Goal: Information Seeking & Learning: Learn about a topic

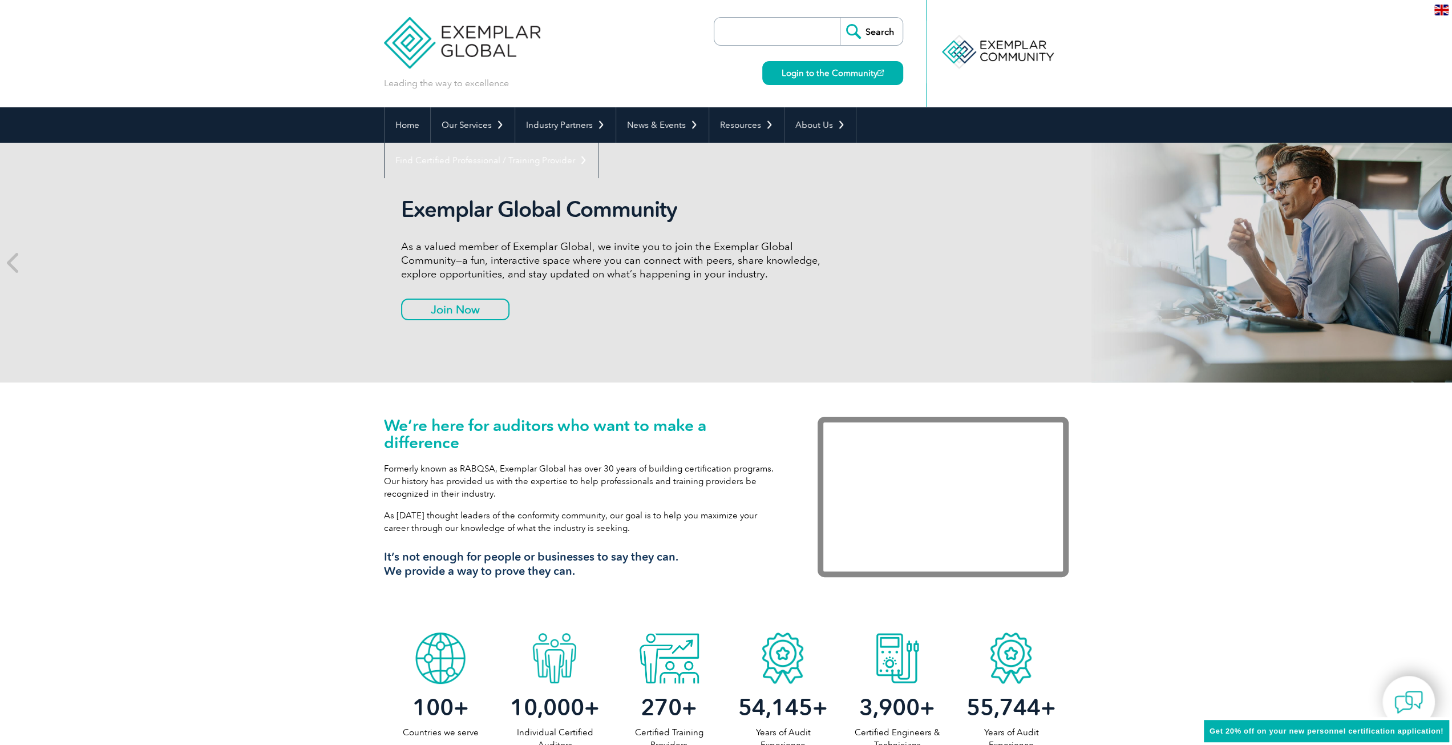
click at [1443, 11] on img at bounding box center [1441, 10] width 14 height 11
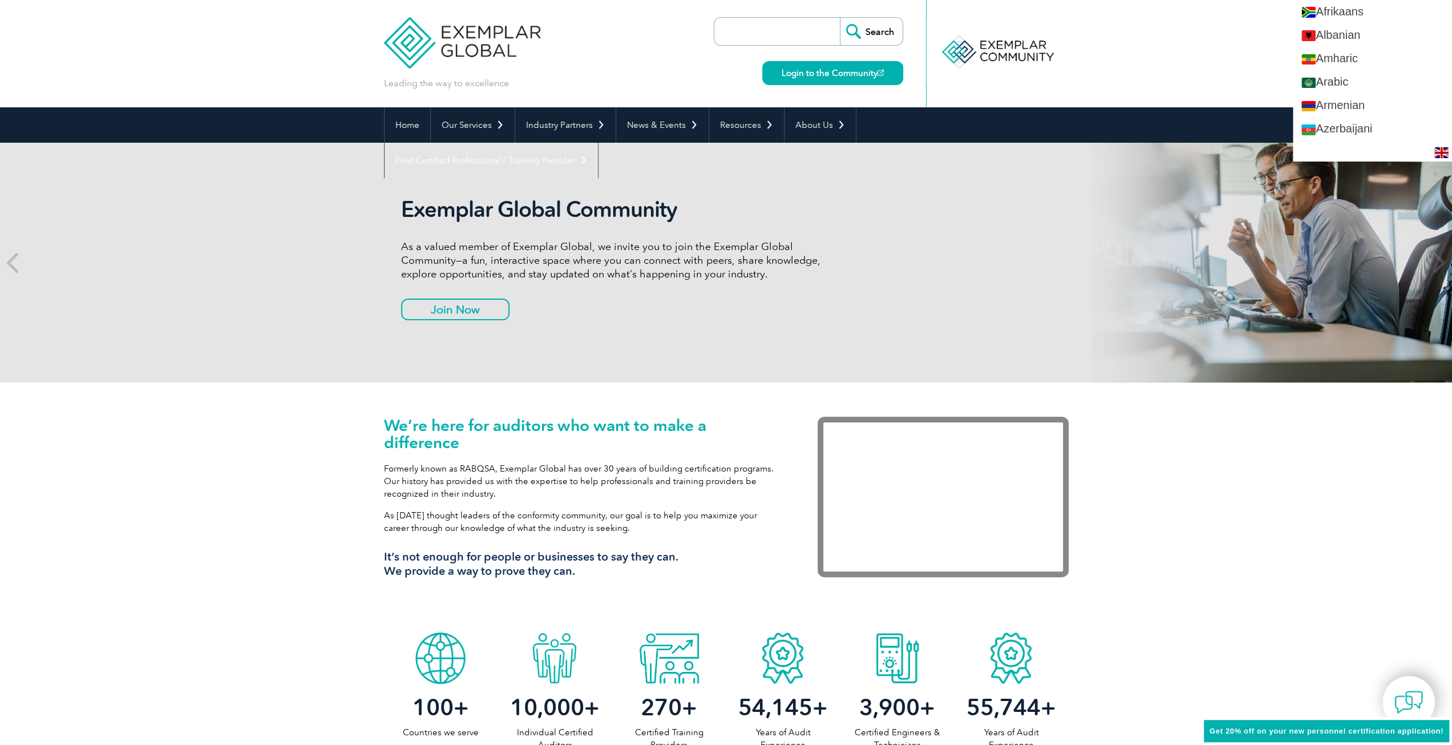
click at [1148, 71] on header "Leading the way to excellence Search" at bounding box center [726, 53] width 1452 height 107
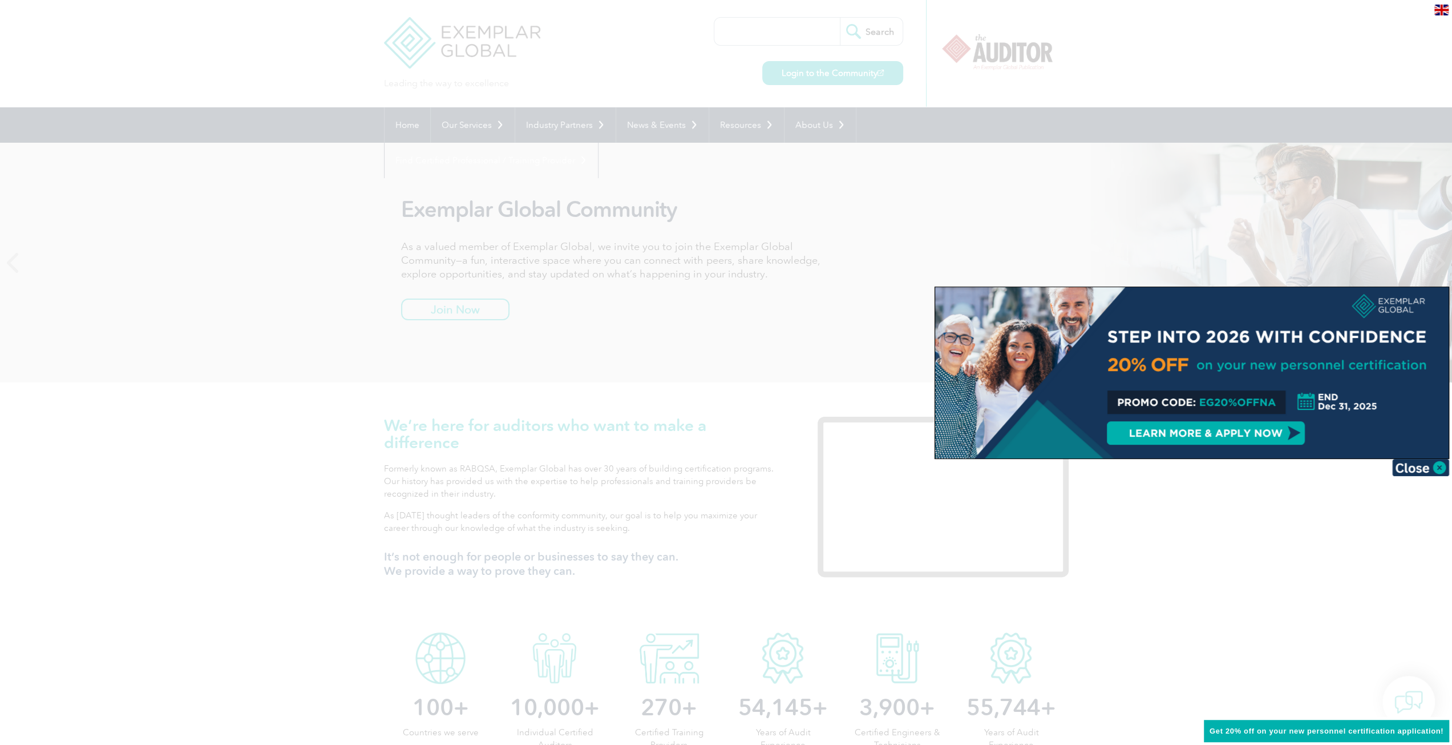
click at [1423, 475] on div at bounding box center [726, 372] width 1452 height 745
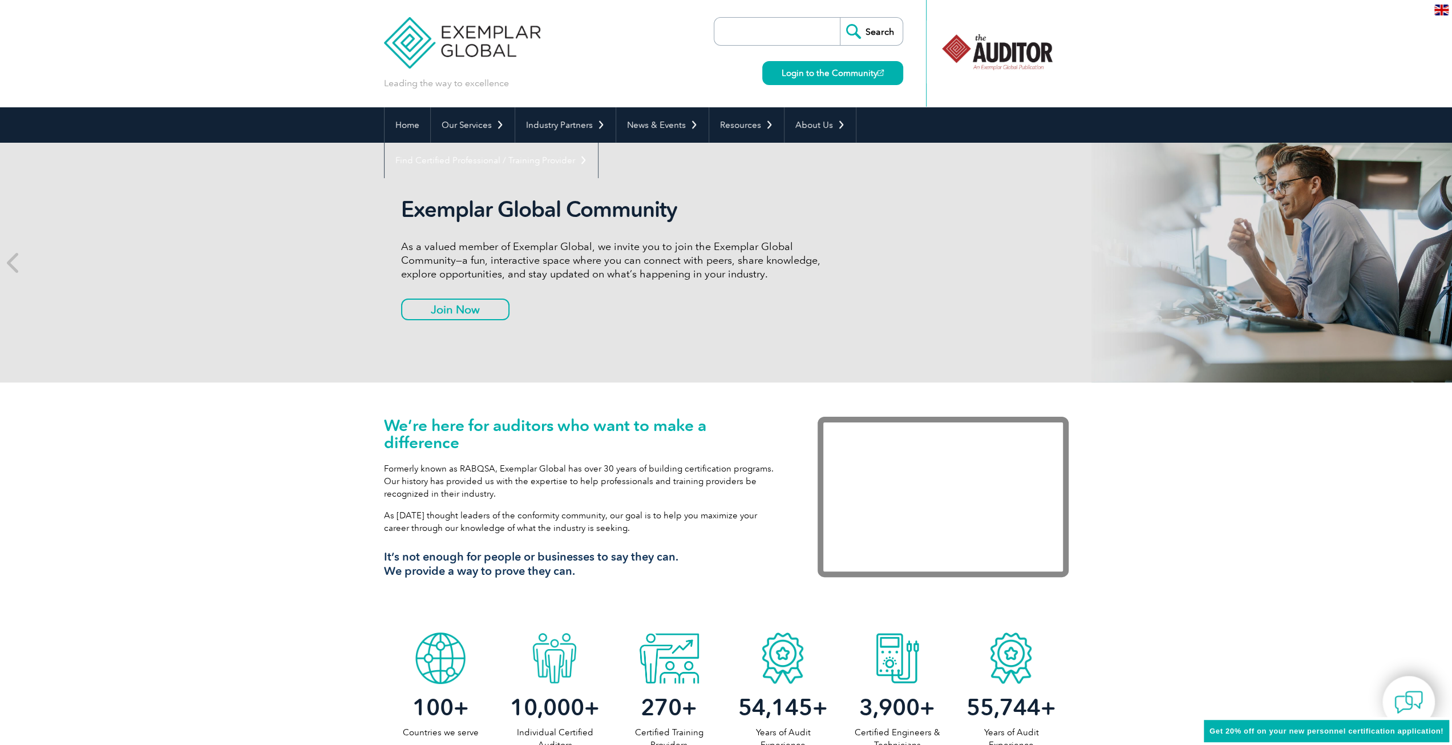
click at [1417, 464] on div "We’re here for auditors who want to make a difference Formerly known as RABQSA,…" at bounding box center [726, 504] width 1452 height 244
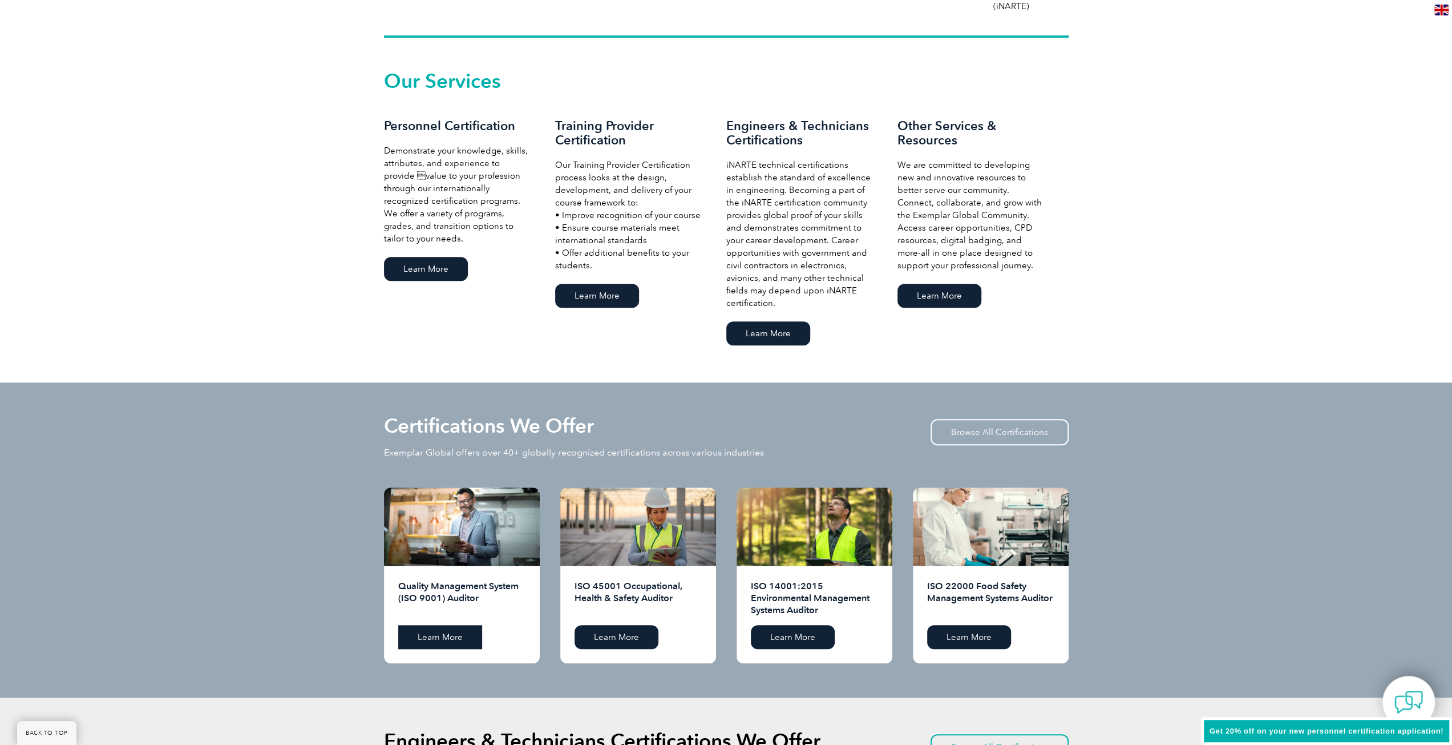
scroll to position [742, 0]
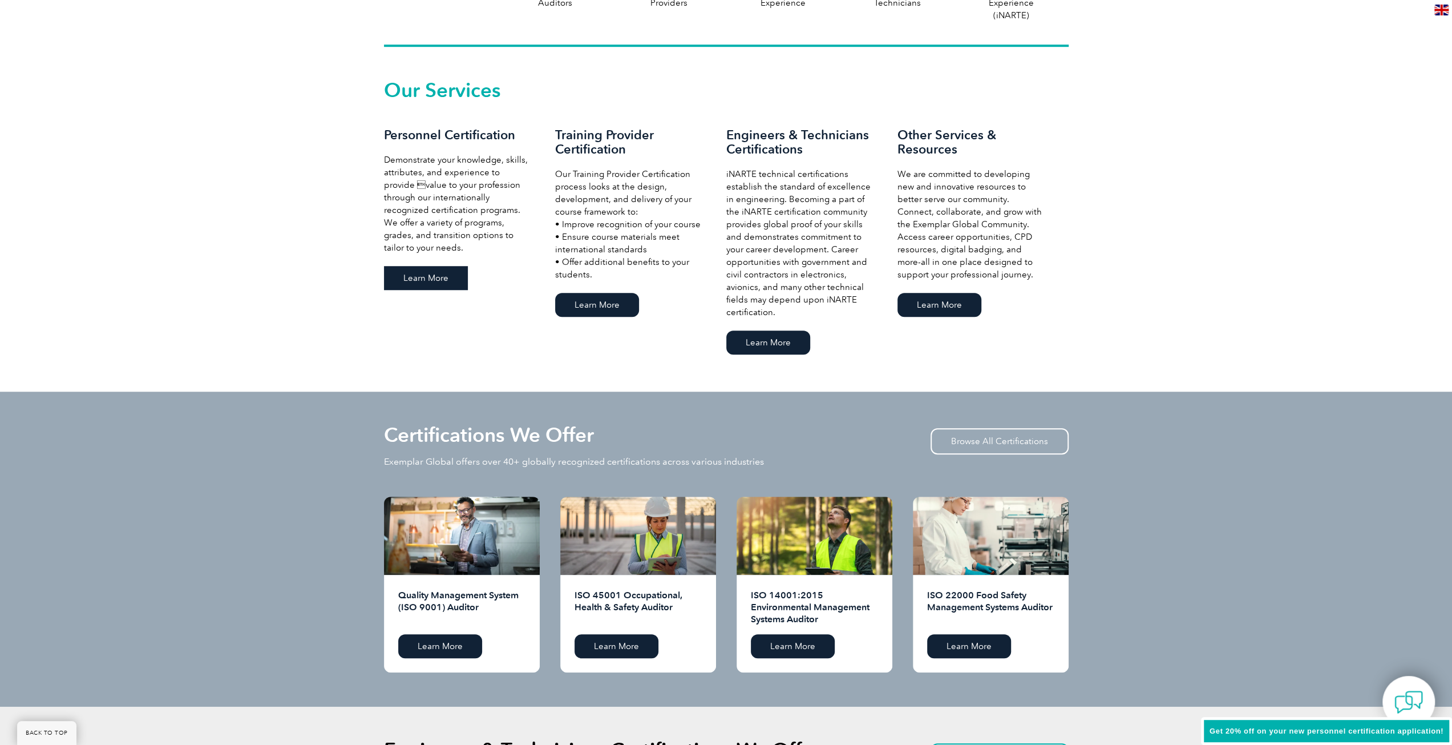
click at [440, 279] on link "Learn More" at bounding box center [426, 278] width 84 height 24
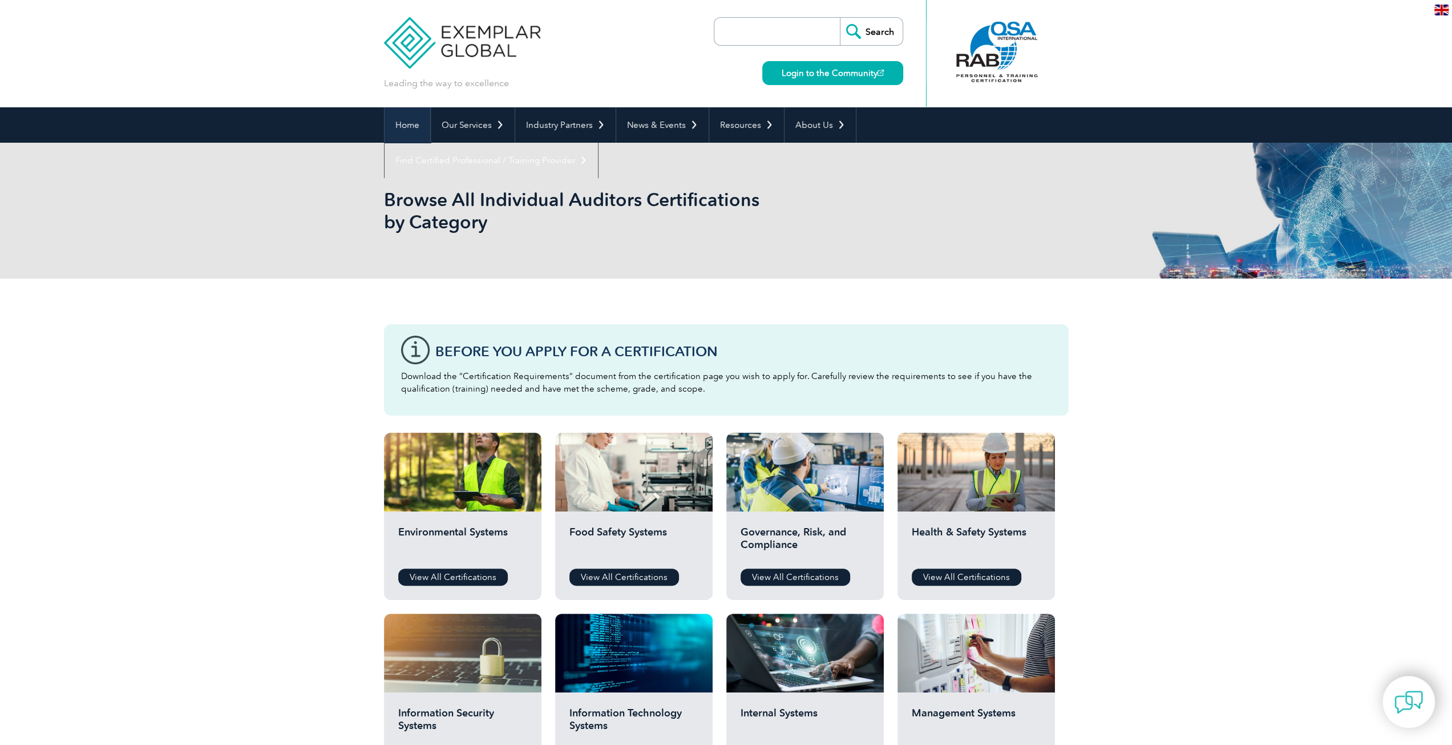
click at [422, 128] on link "Home" at bounding box center [408, 124] width 46 height 35
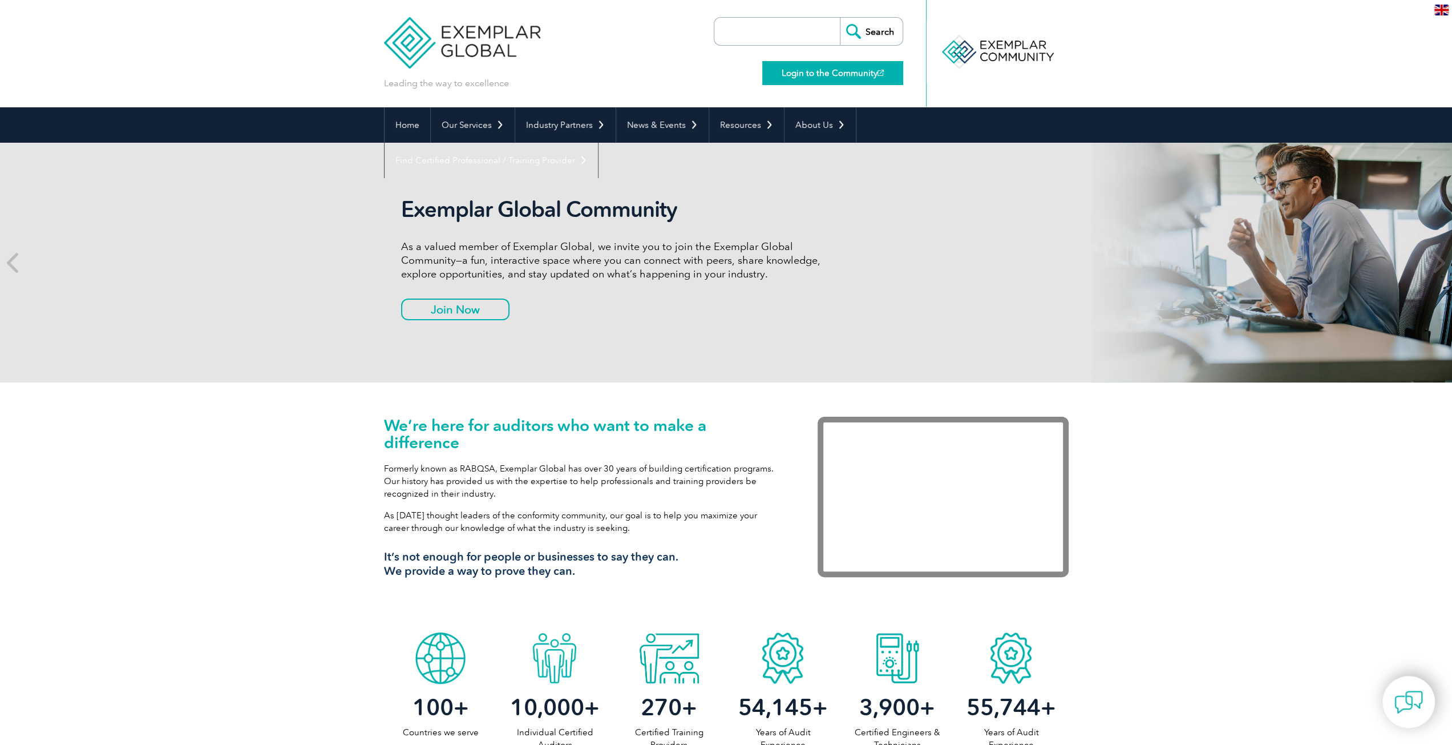
click at [798, 70] on link "Login to the Community" at bounding box center [832, 73] width 141 height 24
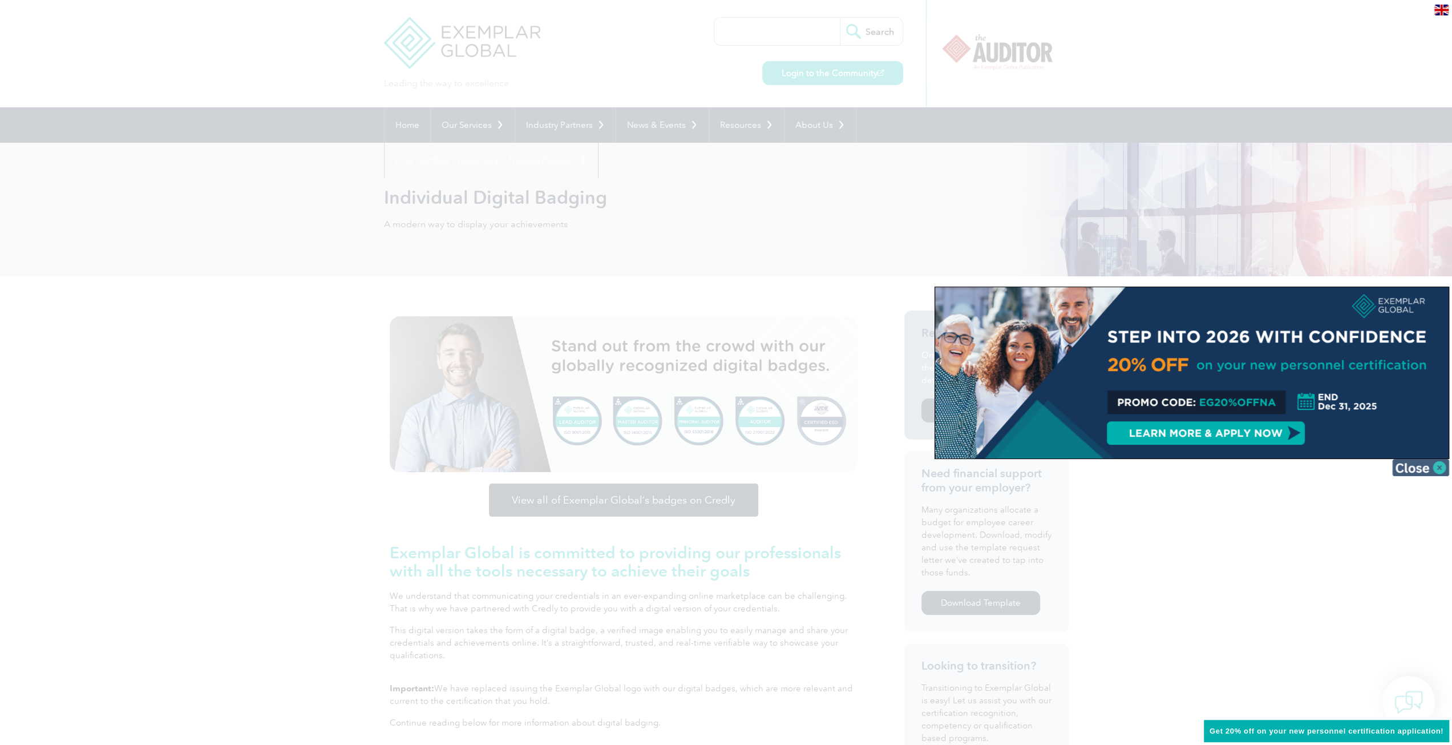
click at [1400, 466] on img at bounding box center [1420, 467] width 57 height 17
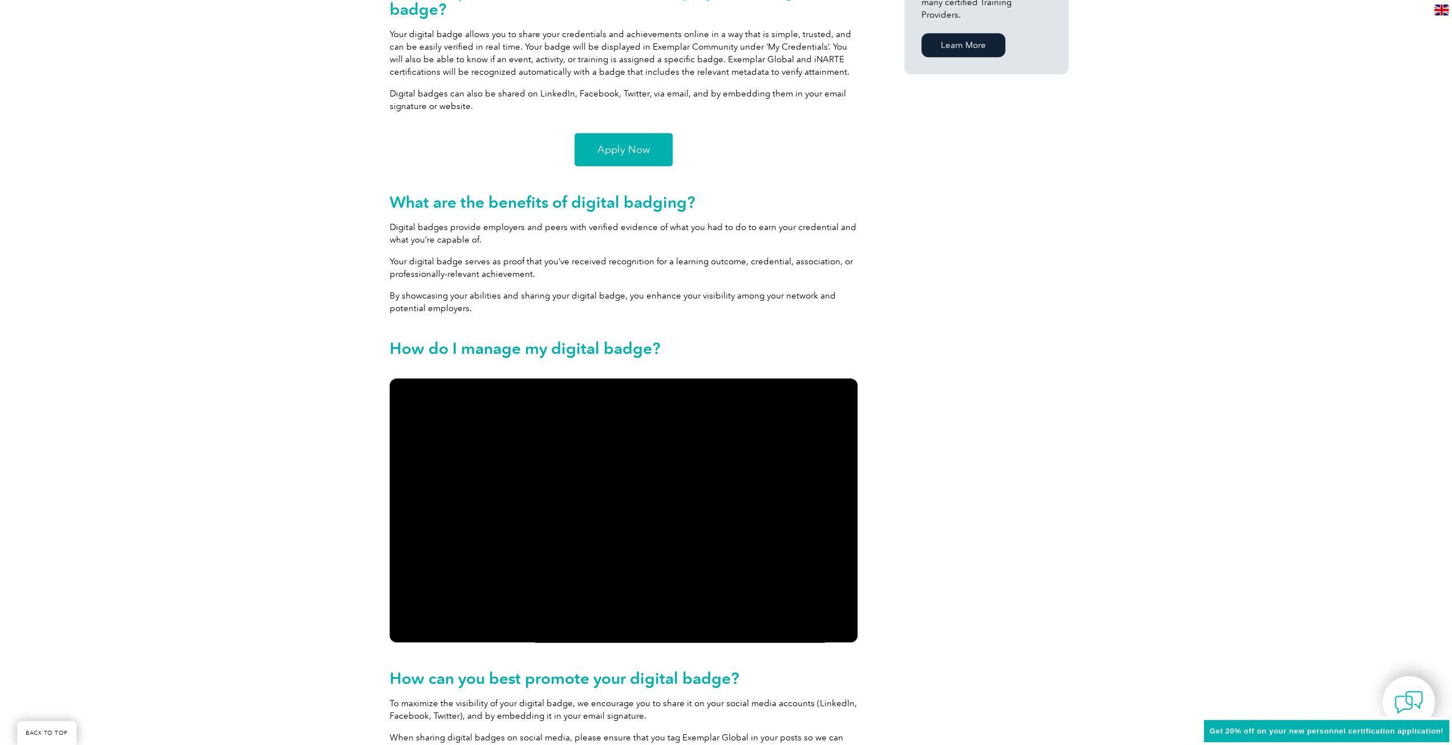
scroll to position [742, 0]
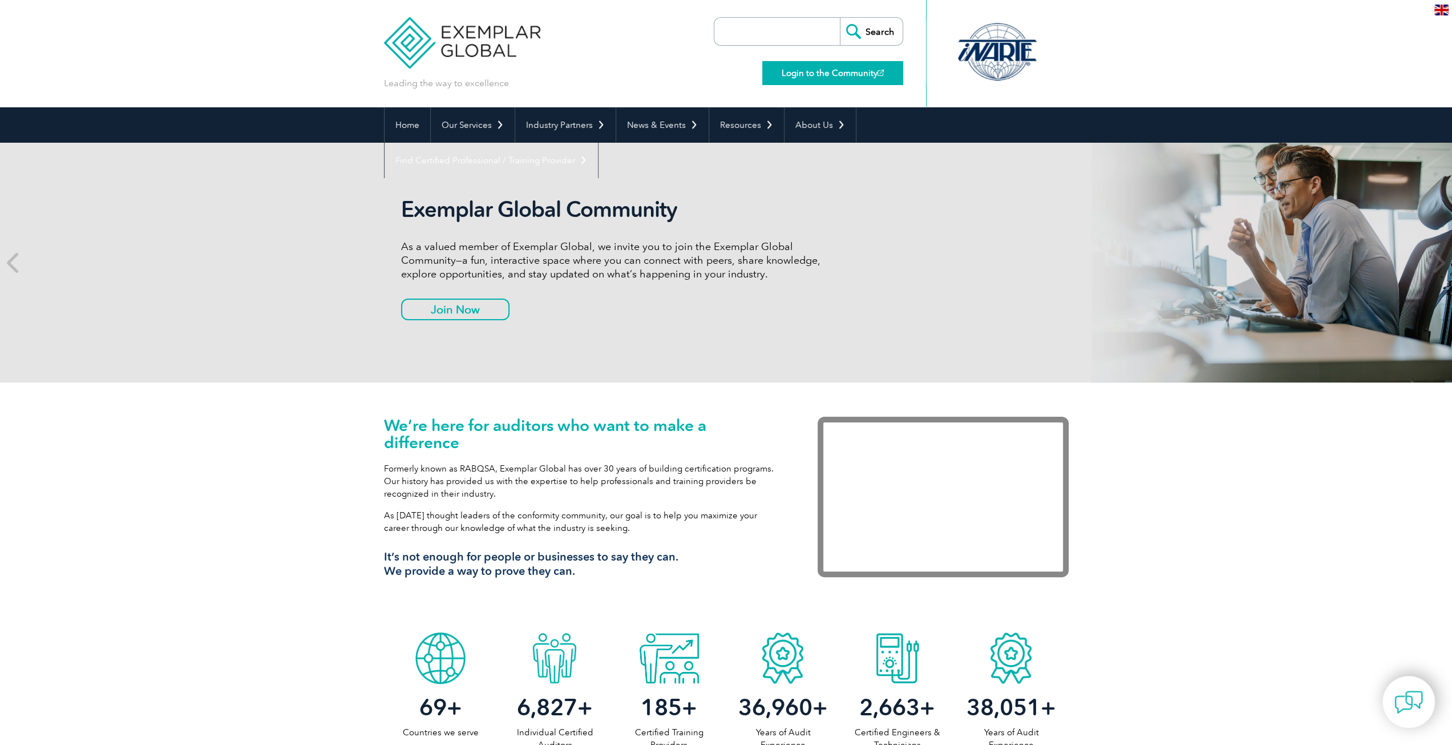
click at [835, 75] on link "Login to the Community" at bounding box center [832, 73] width 141 height 24
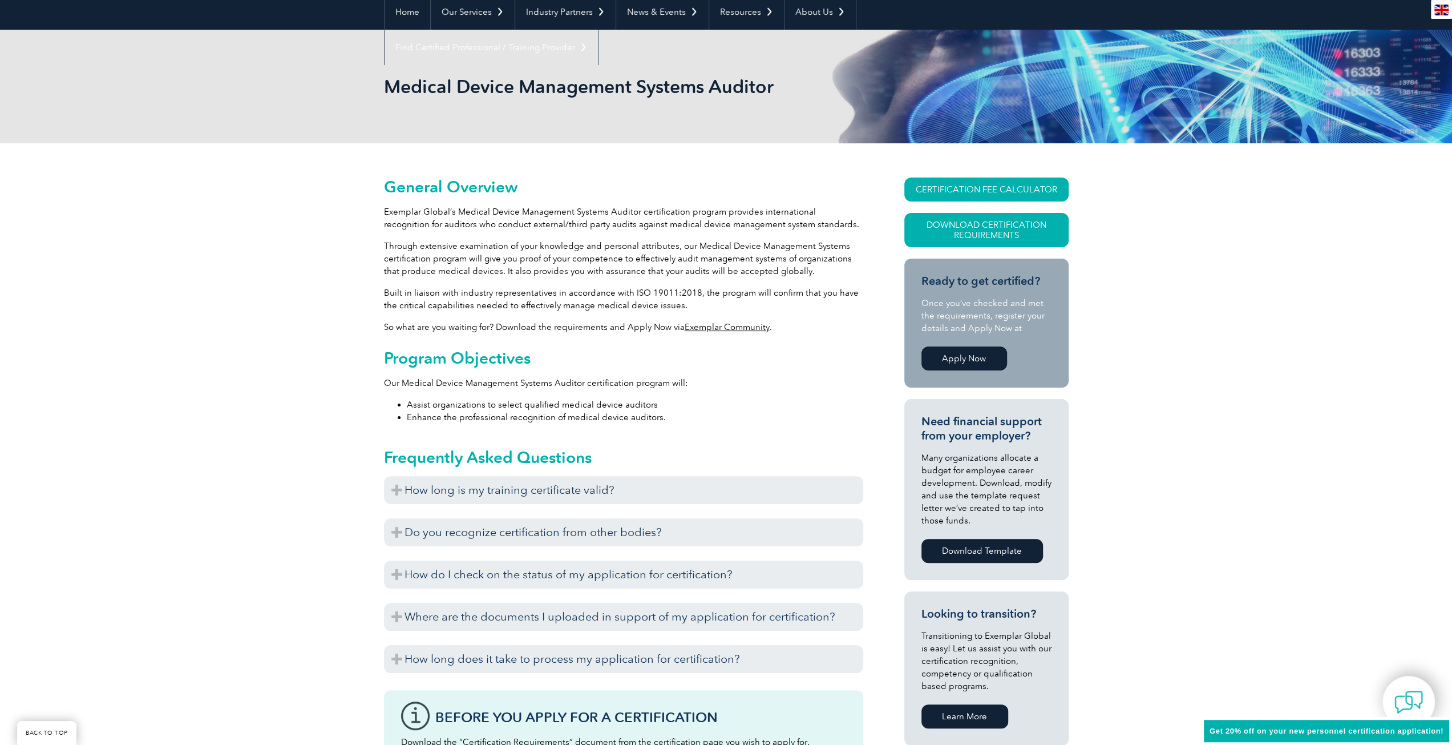
scroll to position [114, 0]
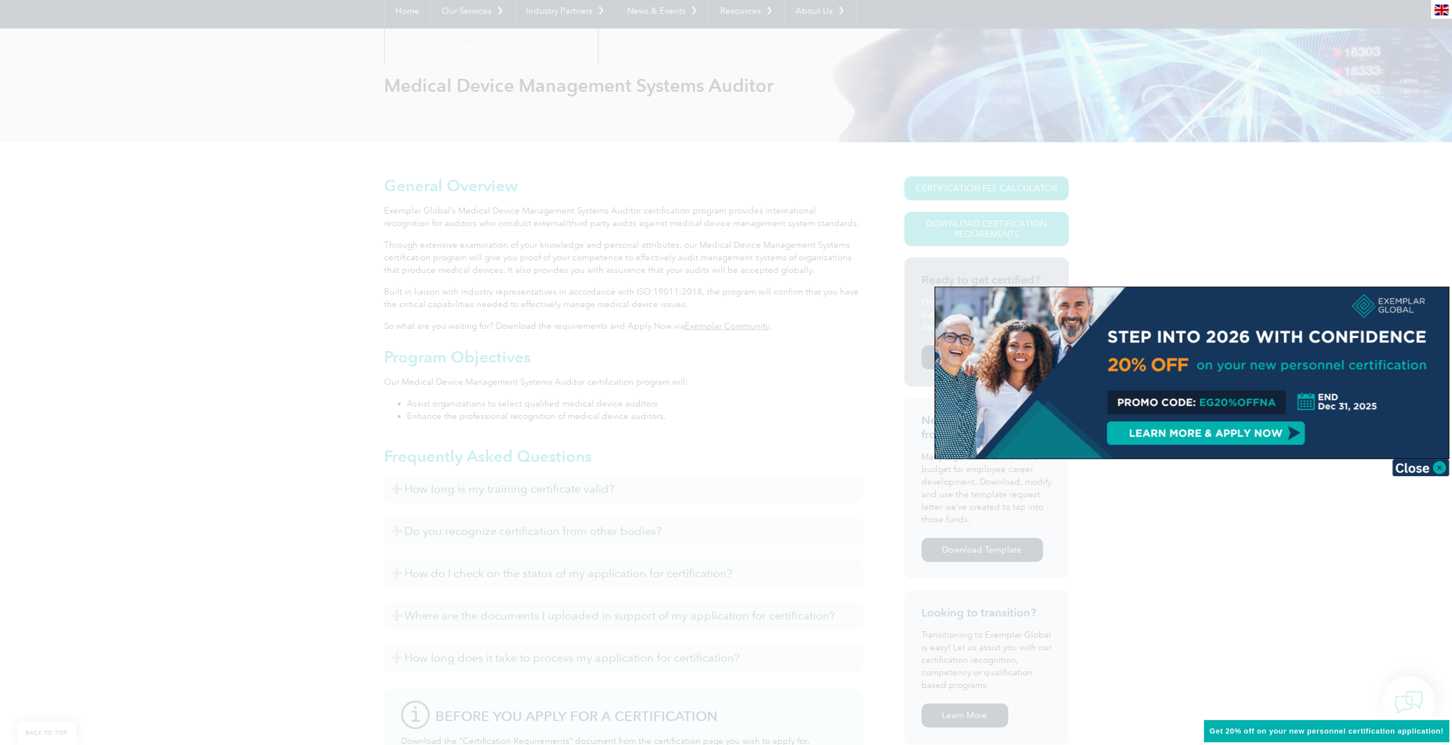
click at [1404, 468] on img at bounding box center [1420, 467] width 57 height 17
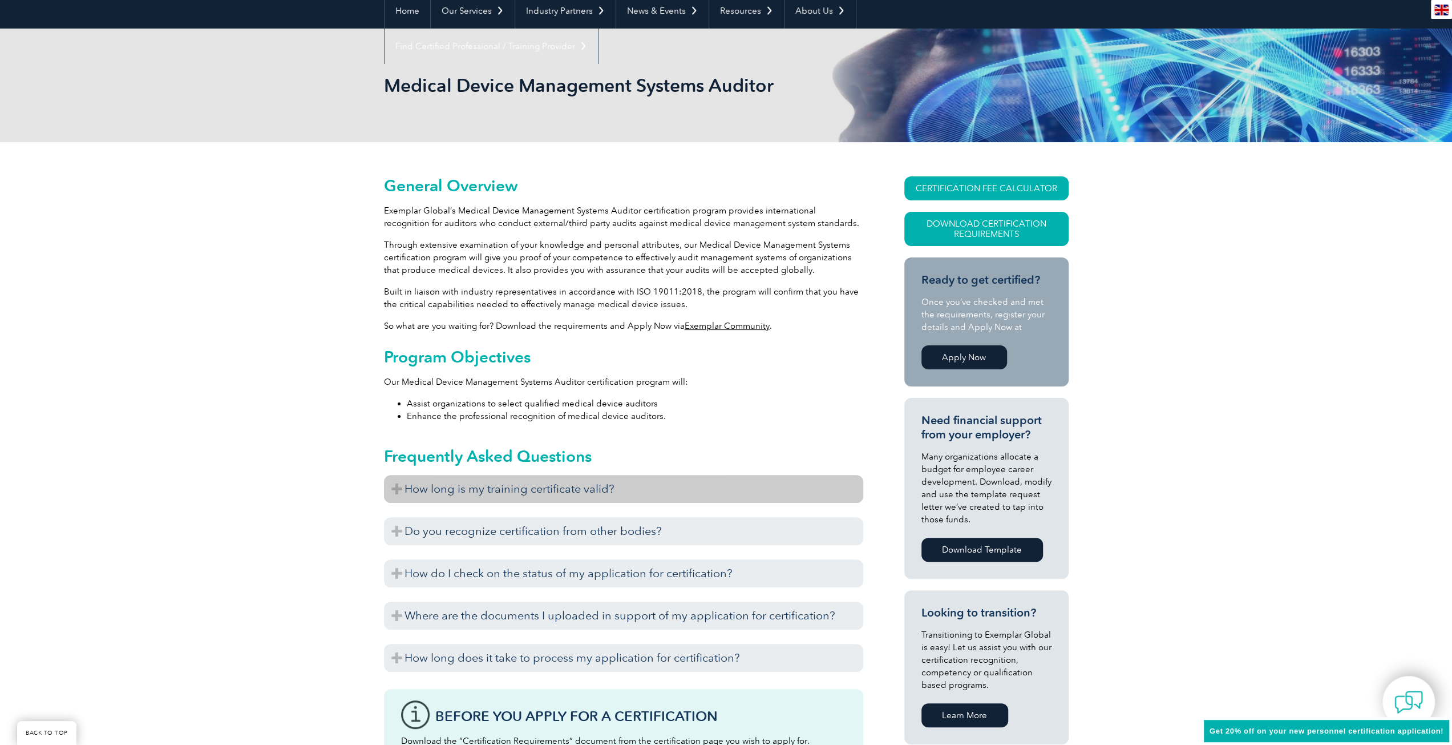
click at [398, 490] on h3 "How long is my training certificate valid?" at bounding box center [623, 489] width 479 height 28
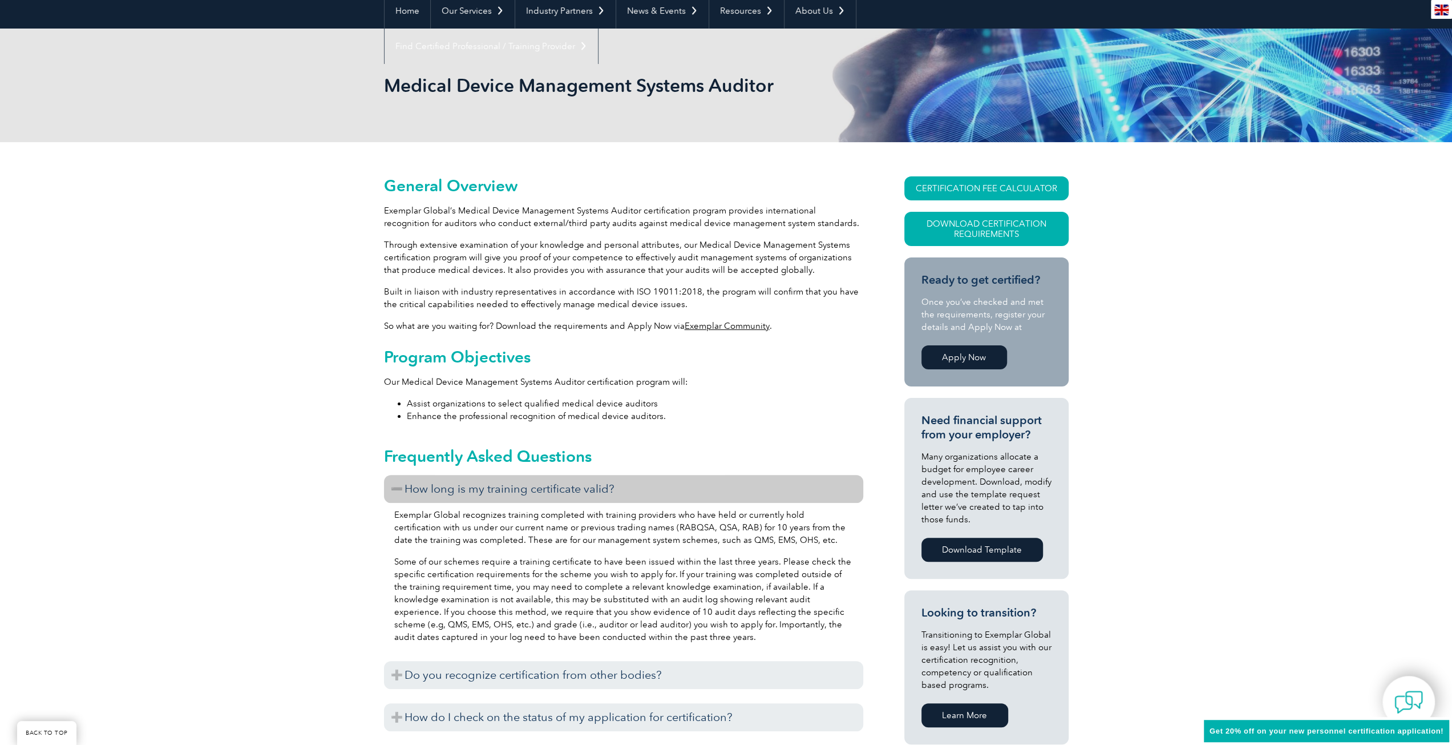
click at [395, 480] on h3 "How long is my training certificate valid?" at bounding box center [623, 489] width 479 height 28
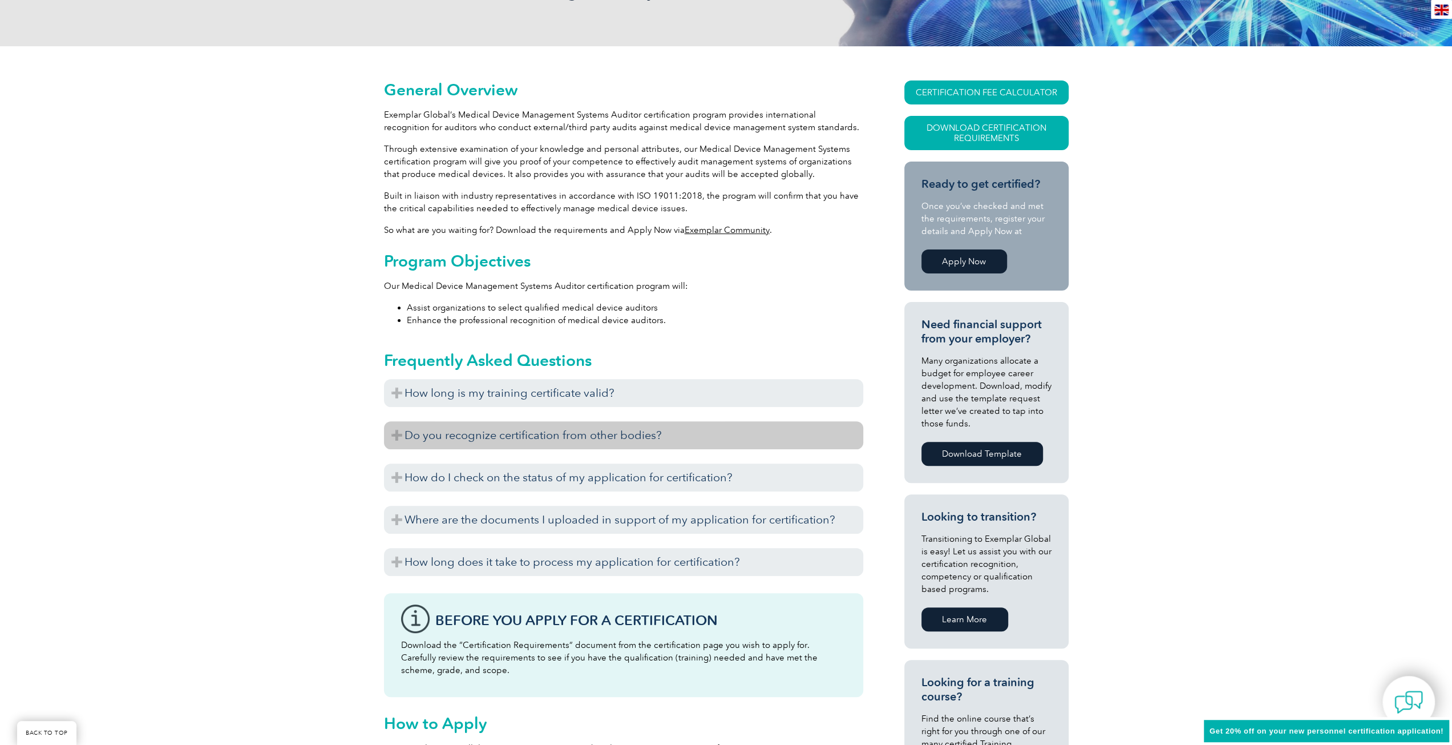
scroll to position [228, 0]
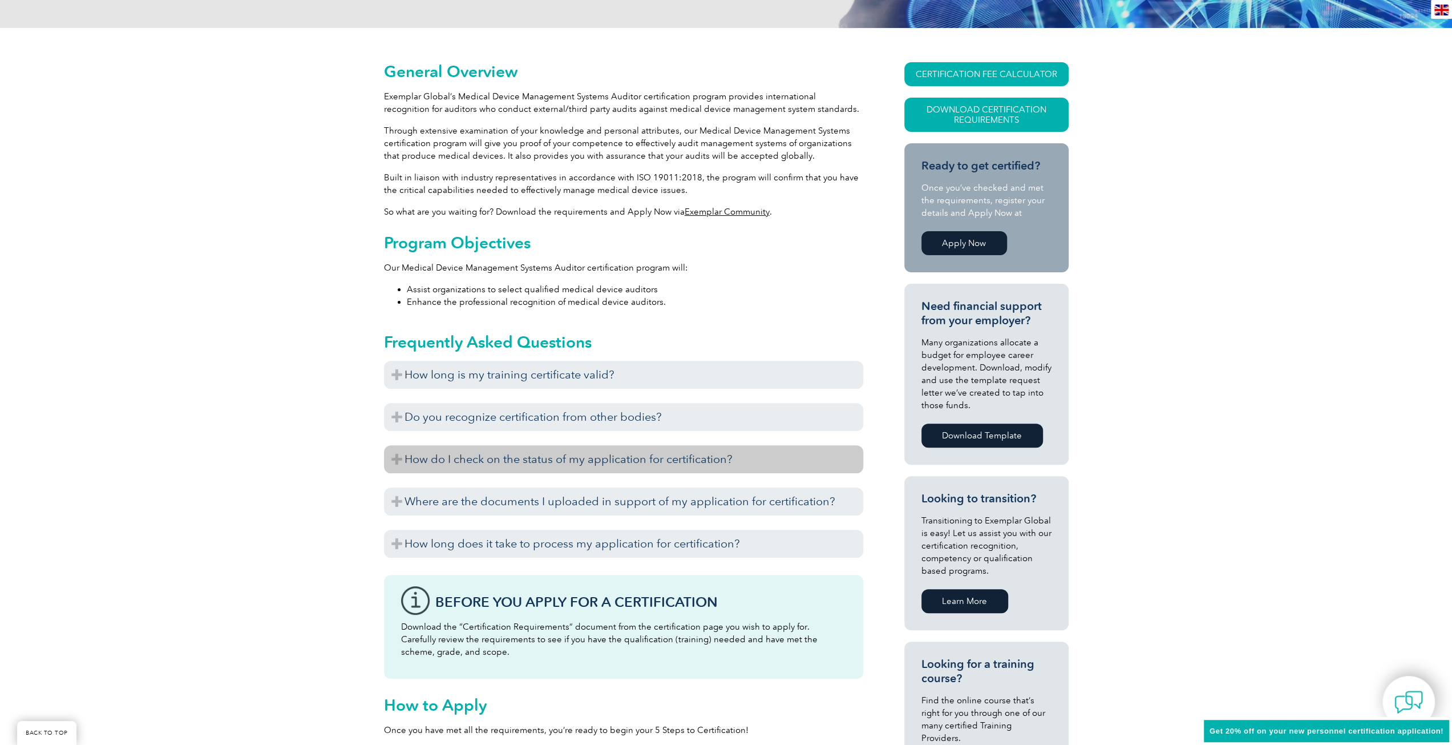
click at [398, 460] on h3 "How do I check on the status of my application for certification?" at bounding box center [623, 459] width 479 height 28
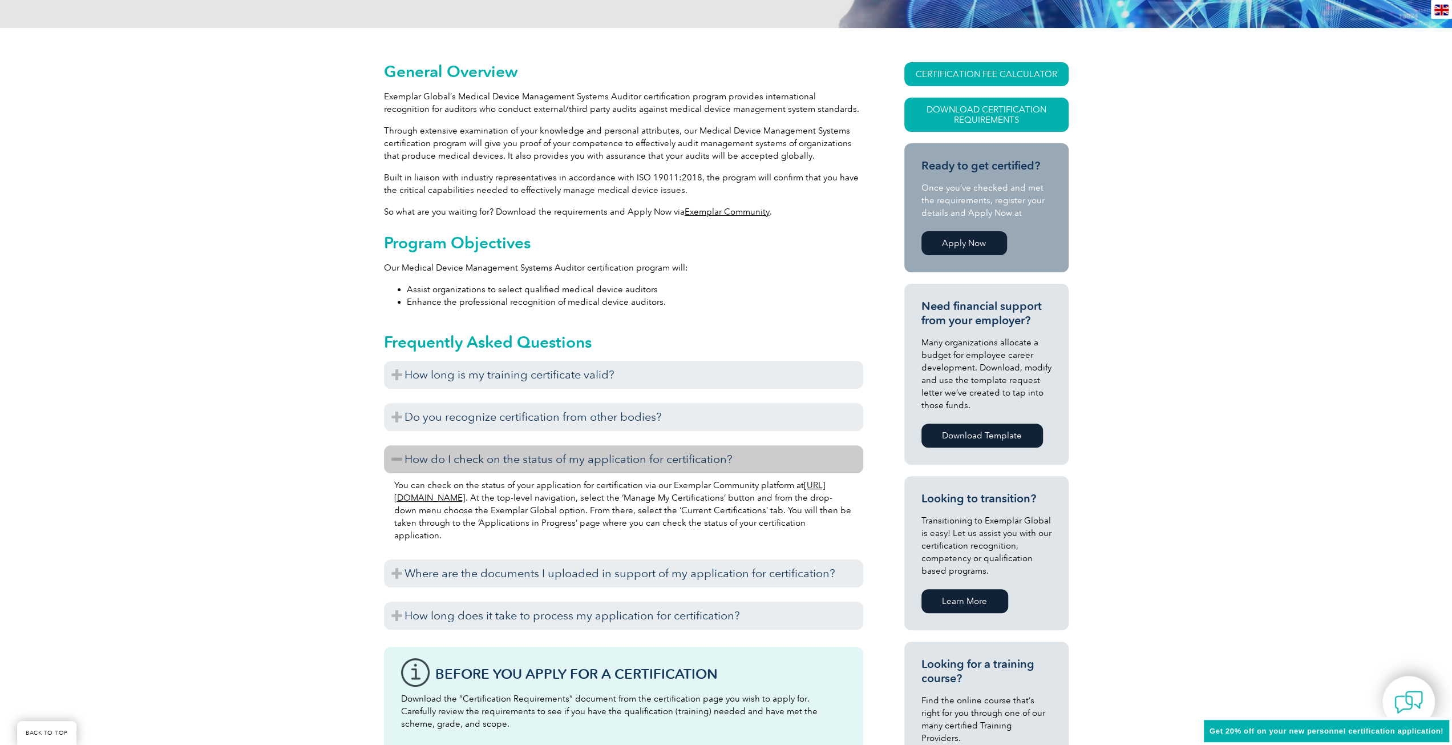
click at [446, 500] on link "https://community.exemplarglobal.org/" at bounding box center [609, 491] width 431 height 23
